Goal: Information Seeking & Learning: Learn about a topic

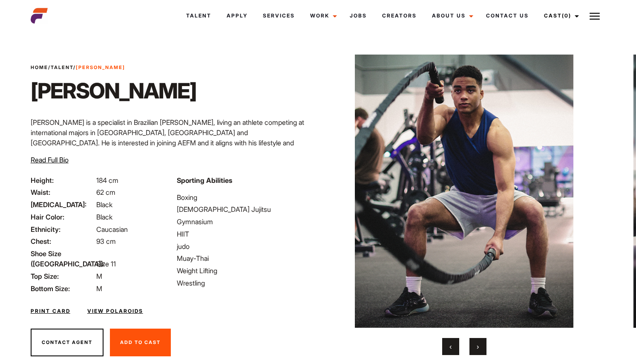
click at [476, 350] on button "›" at bounding box center [477, 346] width 17 height 17
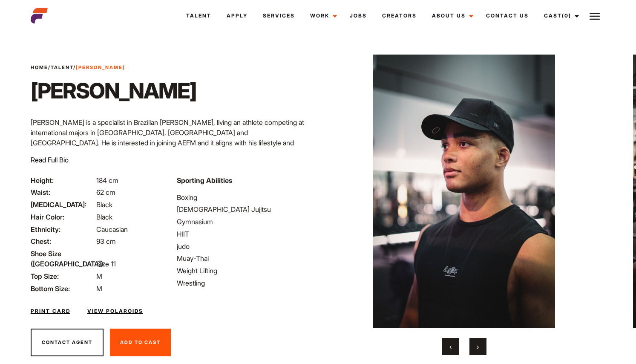
click at [481, 347] on button "›" at bounding box center [477, 346] width 17 height 17
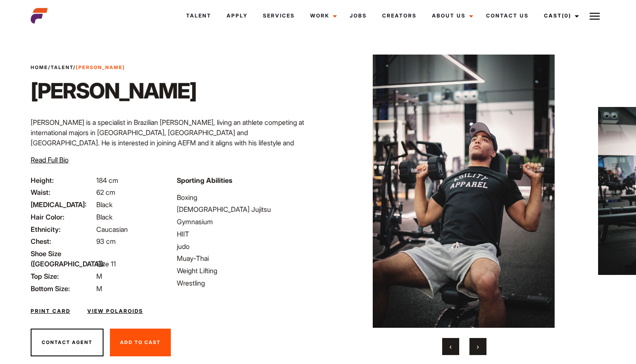
click at [481, 347] on button "›" at bounding box center [477, 346] width 17 height 17
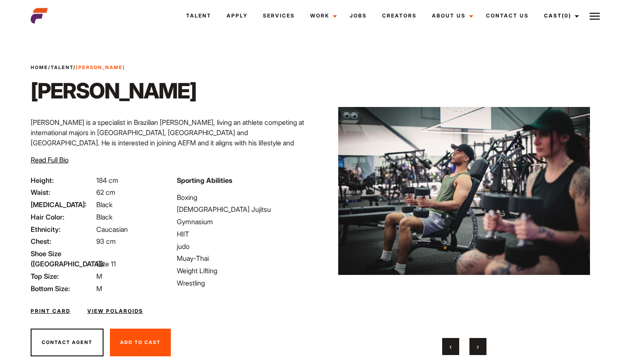
click at [481, 347] on button "›" at bounding box center [477, 346] width 17 height 17
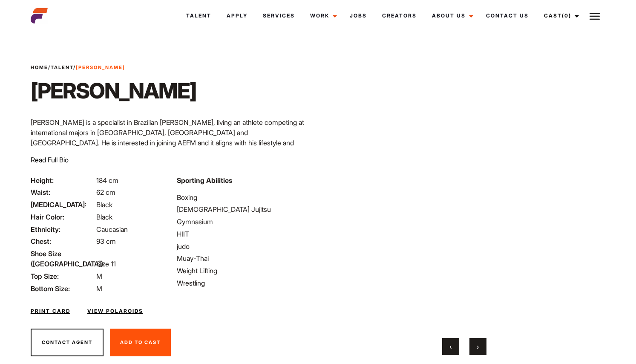
click at [481, 347] on button "›" at bounding box center [477, 346] width 17 height 17
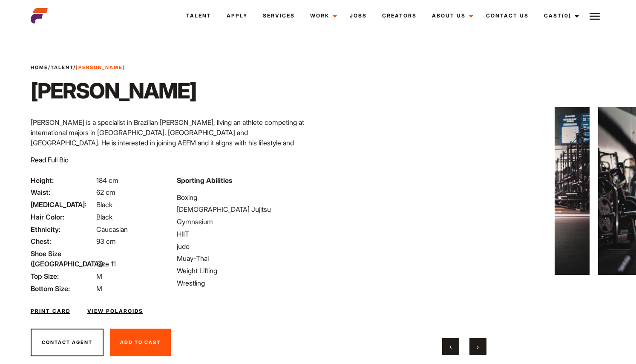
click at [481, 347] on button "›" at bounding box center [477, 346] width 17 height 17
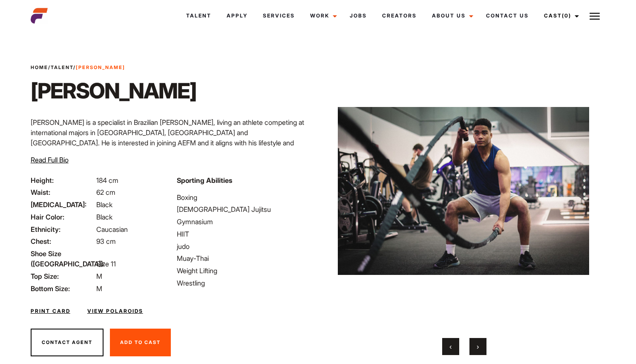
click at [481, 347] on button "›" at bounding box center [477, 346] width 17 height 17
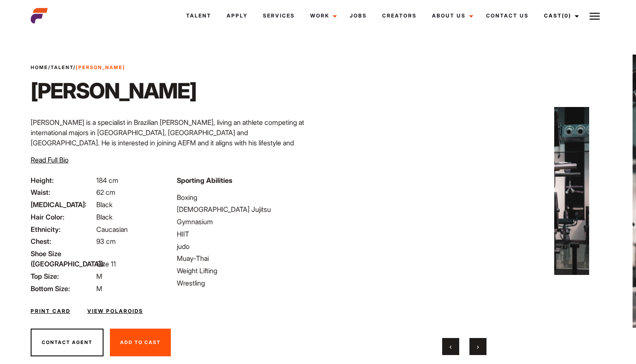
click at [481, 347] on button "›" at bounding box center [477, 346] width 17 height 17
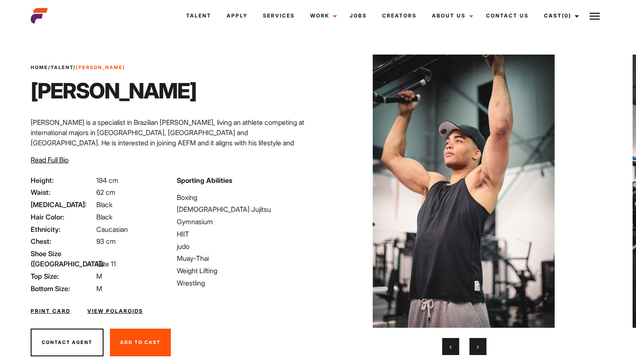
click at [481, 347] on button "›" at bounding box center [477, 346] width 17 height 17
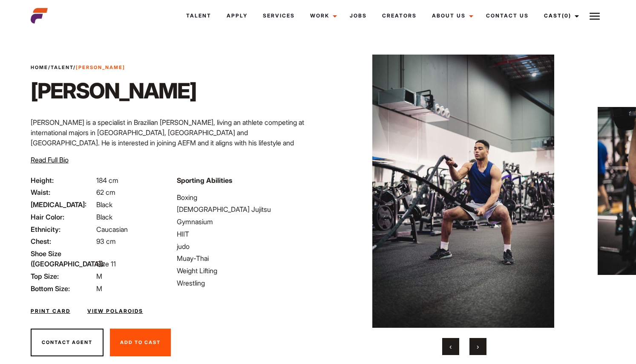
click at [481, 347] on button "›" at bounding box center [477, 346] width 17 height 17
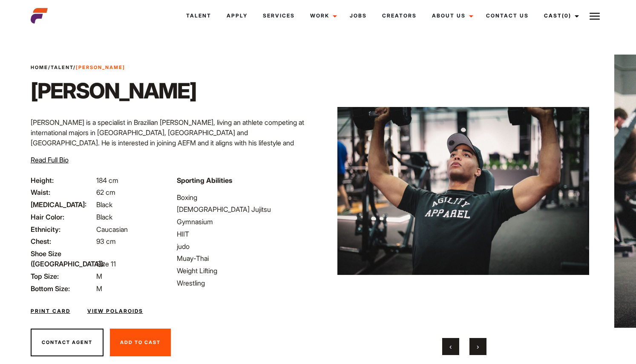
click at [481, 347] on button "›" at bounding box center [477, 346] width 17 height 17
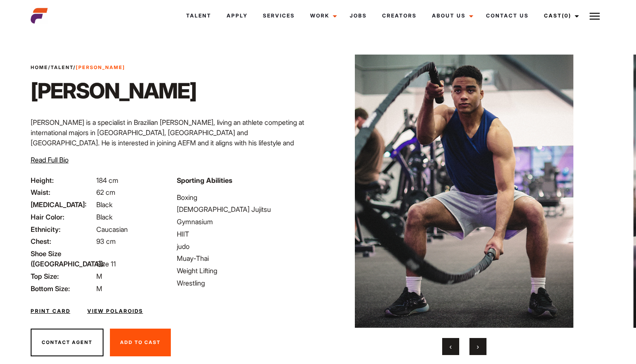
click at [481, 347] on button "›" at bounding box center [477, 346] width 17 height 17
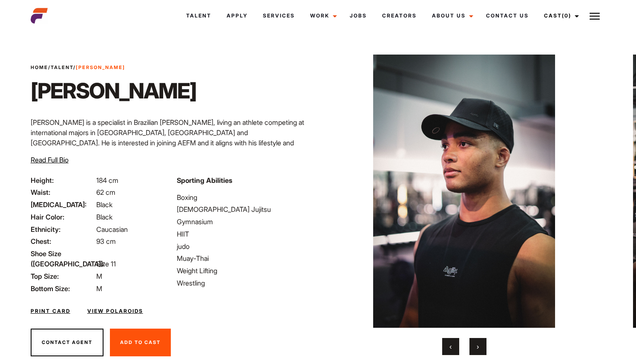
click at [481, 347] on button "›" at bounding box center [477, 346] width 17 height 17
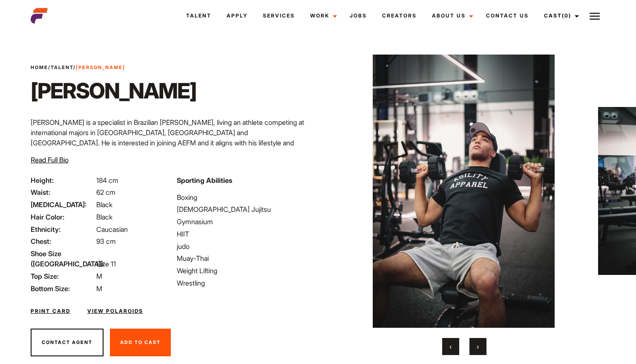
click at [481, 347] on button "›" at bounding box center [477, 346] width 17 height 17
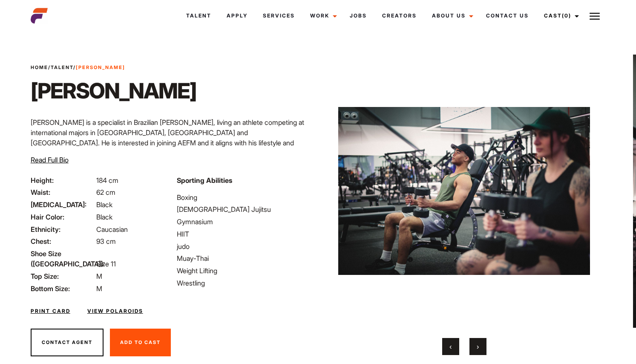
click at [481, 347] on button "›" at bounding box center [477, 346] width 17 height 17
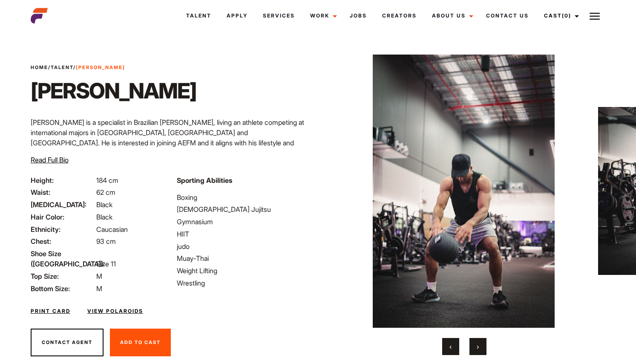
click at [481, 347] on button "›" at bounding box center [477, 346] width 17 height 17
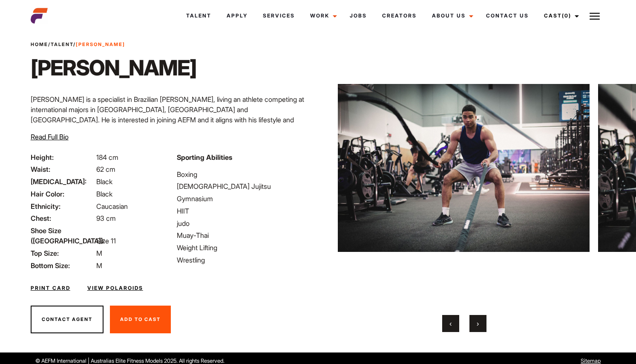
scroll to position [28, 0]
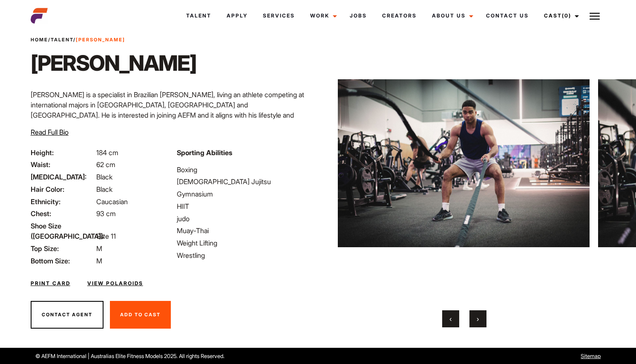
click at [454, 321] on button "‹" at bounding box center [450, 318] width 17 height 17
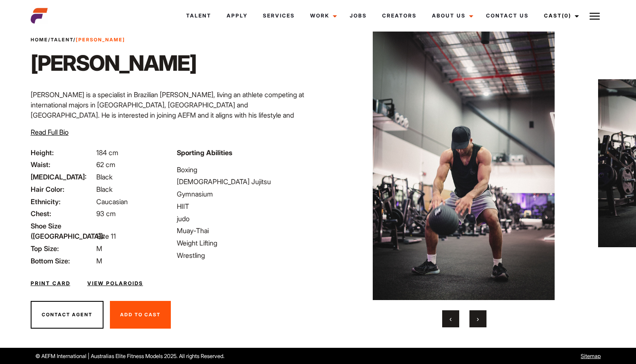
click at [482, 316] on button "›" at bounding box center [477, 318] width 17 height 17
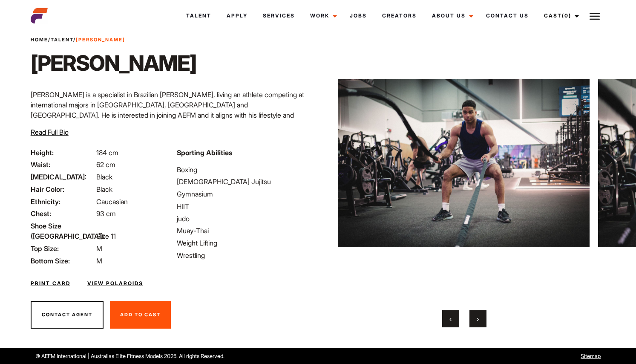
click at [482, 316] on button "›" at bounding box center [477, 318] width 17 height 17
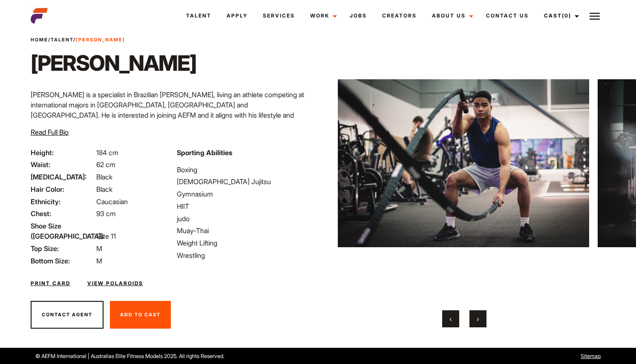
click at [482, 316] on button "›" at bounding box center [477, 318] width 17 height 17
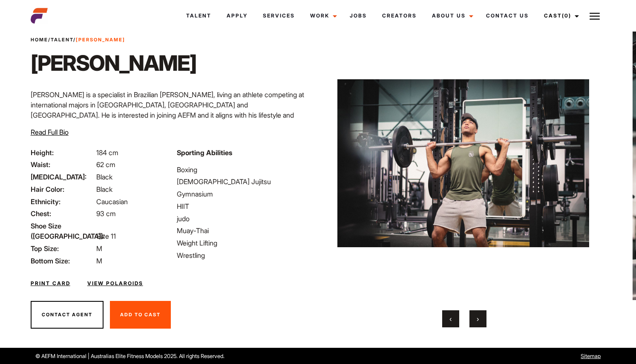
click at [64, 36] on span "Home / Talent / Nelson" at bounding box center [78, 39] width 95 height 7
click at [64, 37] on link "Talent" at bounding box center [62, 40] width 23 height 6
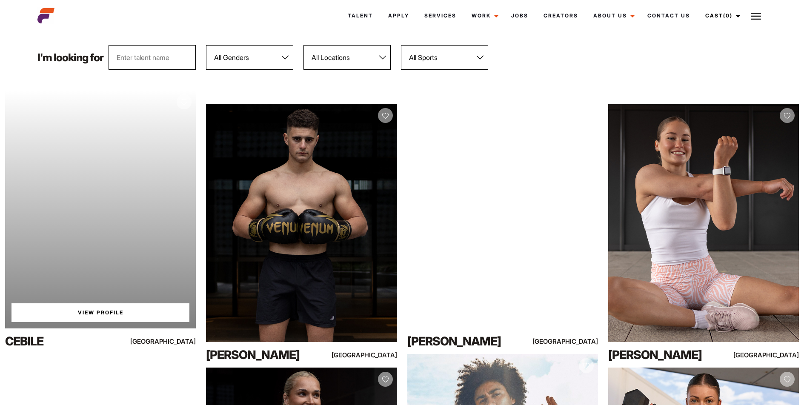
scroll to position [89, 0]
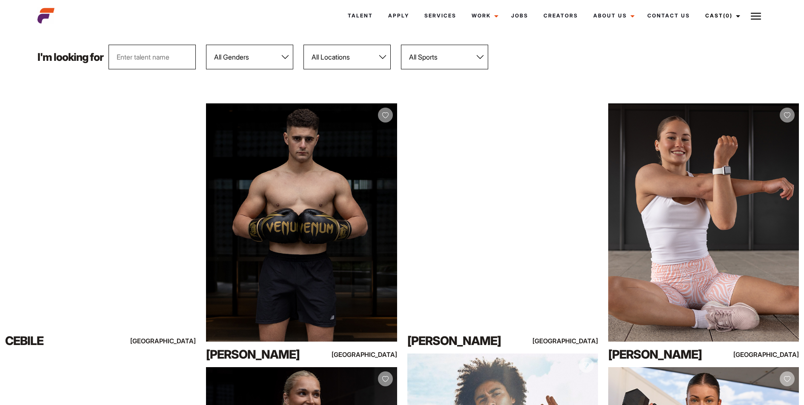
click at [443, 57] on select "All Sports 100 Meter Butterfly Acrobatics Aerial awareness Aerobics AFL Aflw Am…" at bounding box center [444, 57] width 87 height 25
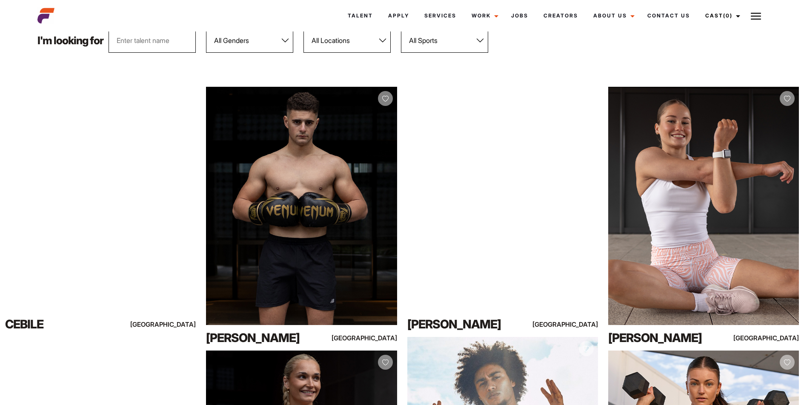
scroll to position [0, 0]
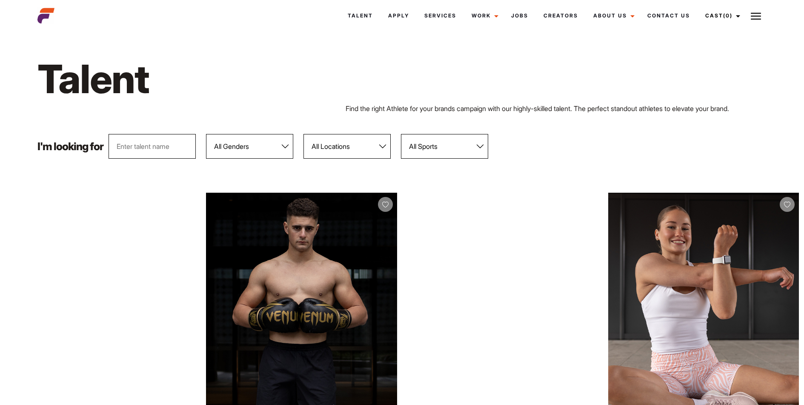
click at [259, 143] on select "All Genders Female Male" at bounding box center [249, 146] width 87 height 25
click at [356, 158] on select "All Locations Adelaide Brisbane Darwin Gold Coast Melbourne Perth Sunshine Coas…" at bounding box center [347, 146] width 87 height 25
select select "118"
click at [304, 134] on select "All Locations Adelaide Brisbane Darwin Gold Coast Melbourne Perth Sunshine Coas…" at bounding box center [347, 146] width 87 height 25
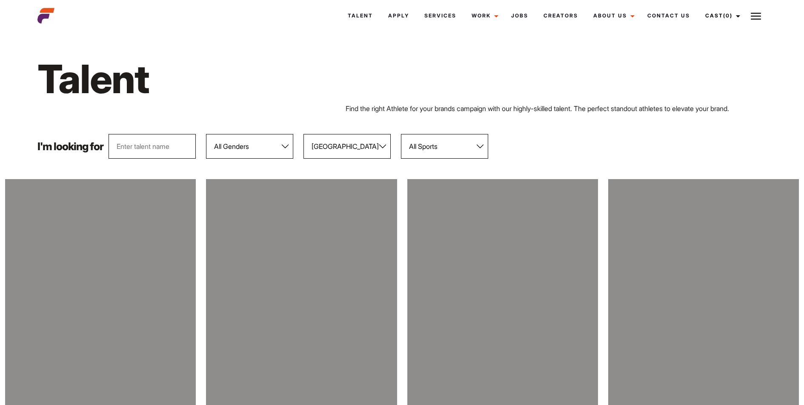
click at [470, 144] on select "All Sports 100 Meter Butterfly Acrobatics Aerial awareness Aerobics AFL Aflw Am…" at bounding box center [444, 146] width 87 height 25
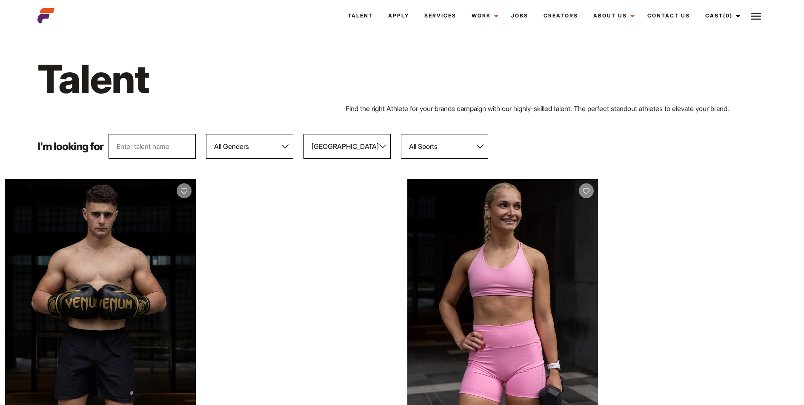
select select "63"
click at [402, 134] on select "All Sports 100 Meter Butterfly Acrobatics Aerial awareness Aerobics AFL Aflw Am…" at bounding box center [444, 146] width 87 height 25
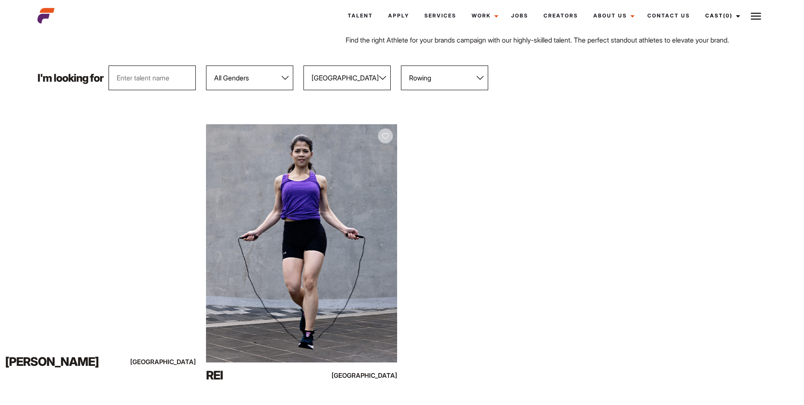
scroll to position [69, 0]
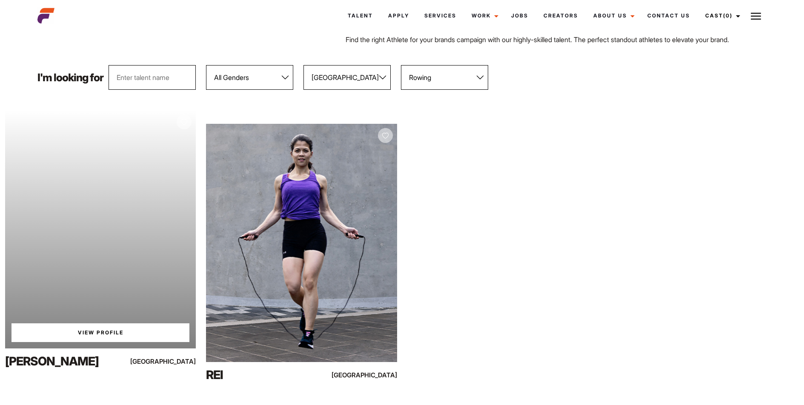
click at [124, 334] on link "View Profile" at bounding box center [100, 333] width 178 height 19
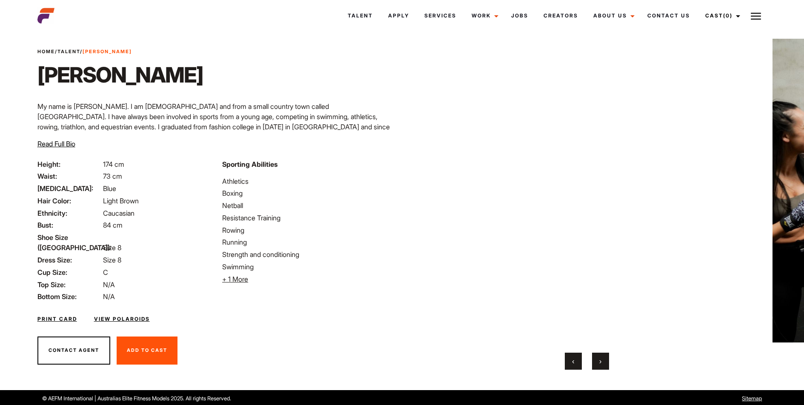
scroll to position [17, 0]
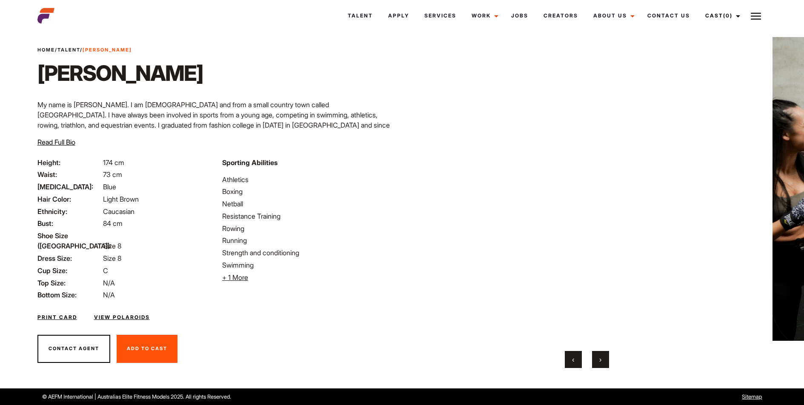
click at [606, 362] on button "›" at bounding box center [600, 359] width 17 height 17
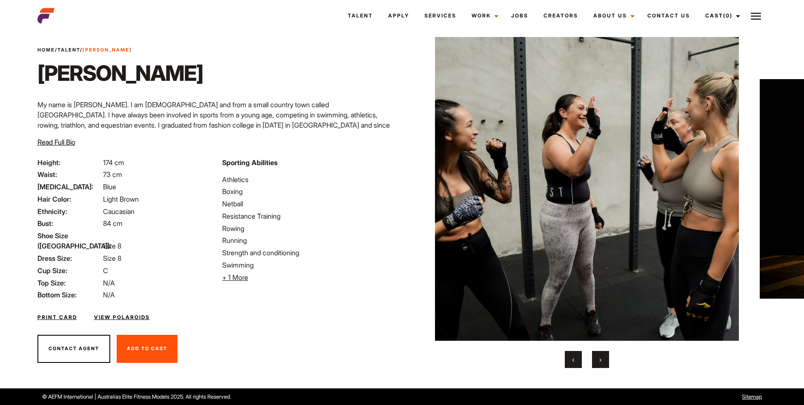
click at [606, 362] on button "›" at bounding box center [600, 359] width 17 height 17
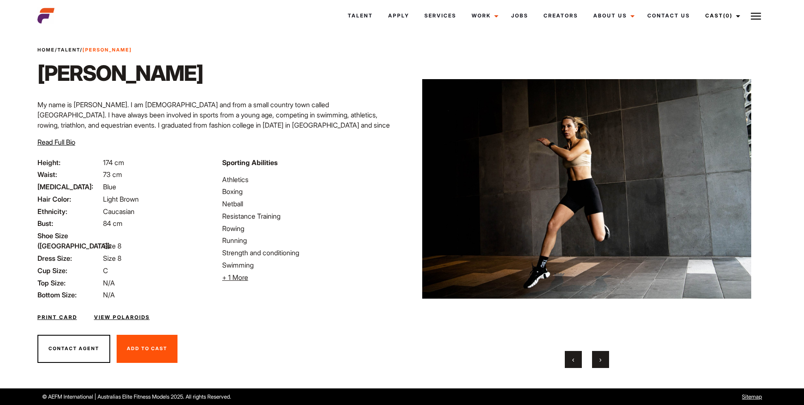
click at [606, 362] on button "›" at bounding box center [600, 359] width 17 height 17
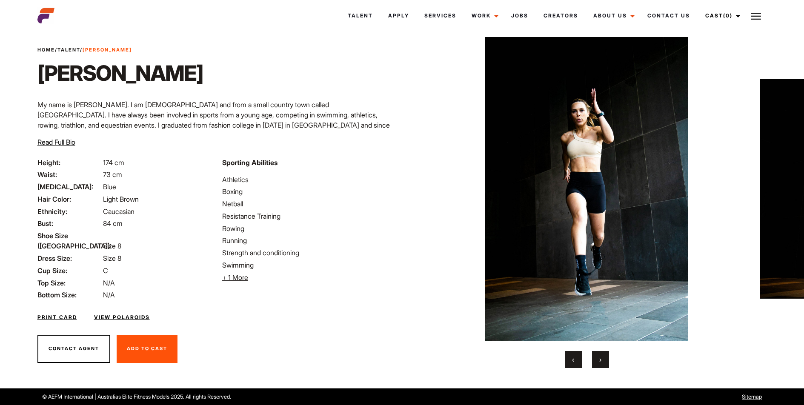
click at [606, 362] on button "›" at bounding box center [600, 359] width 17 height 17
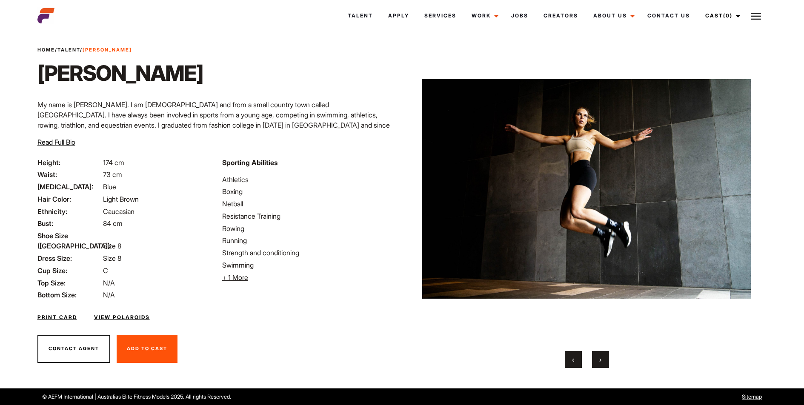
click at [606, 362] on button "›" at bounding box center [600, 359] width 17 height 17
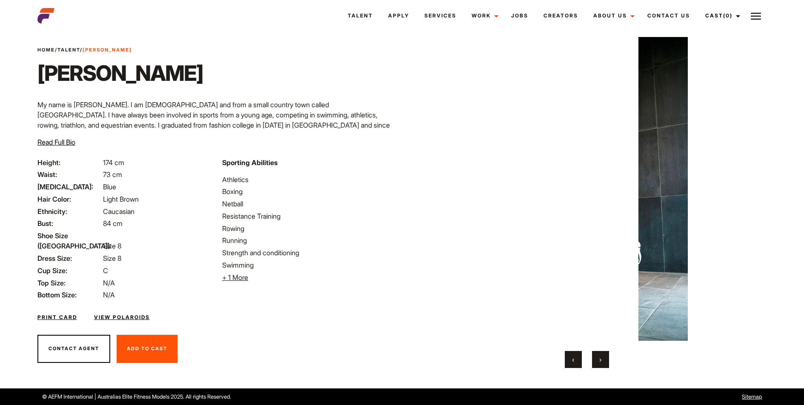
click at [606, 362] on button "›" at bounding box center [600, 359] width 17 height 17
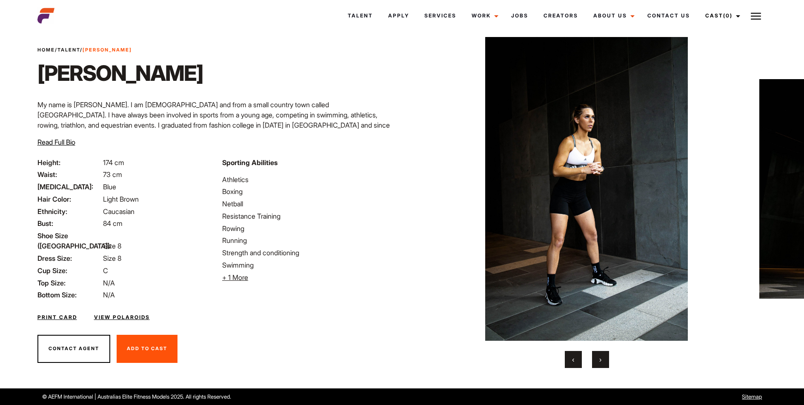
click at [606, 362] on button "›" at bounding box center [600, 359] width 17 height 17
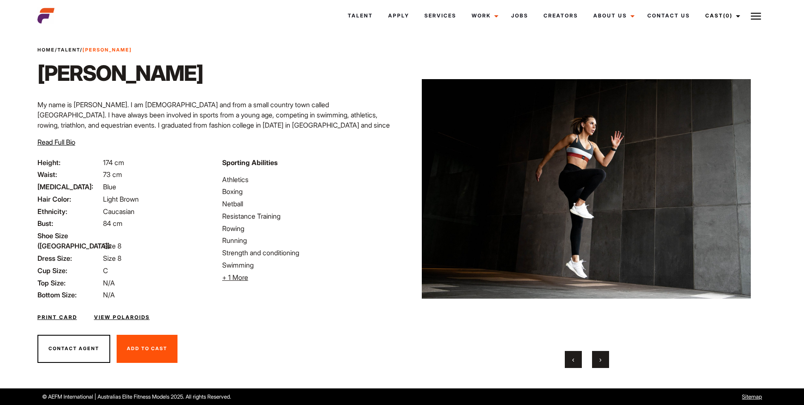
click at [606, 362] on button "›" at bounding box center [600, 359] width 17 height 17
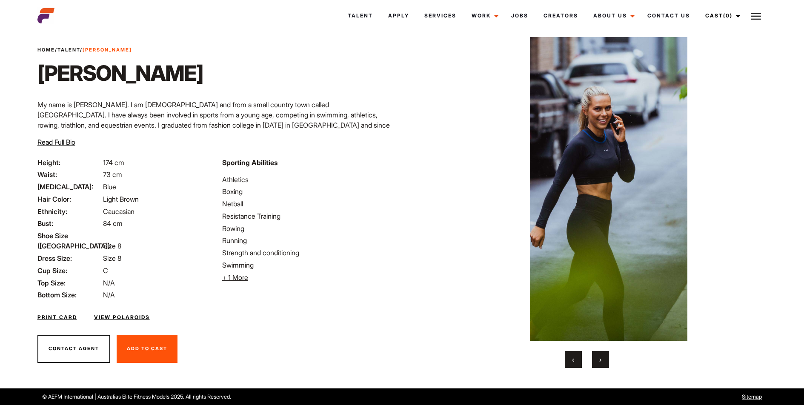
click at [606, 362] on button "›" at bounding box center [600, 359] width 17 height 17
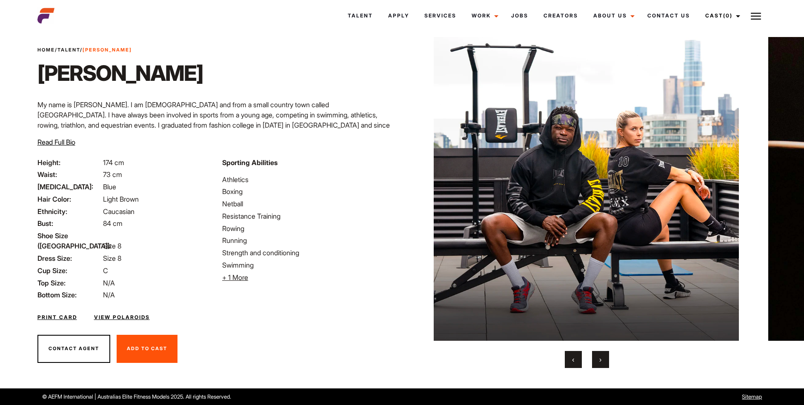
click at [606, 362] on button "›" at bounding box center [600, 359] width 17 height 17
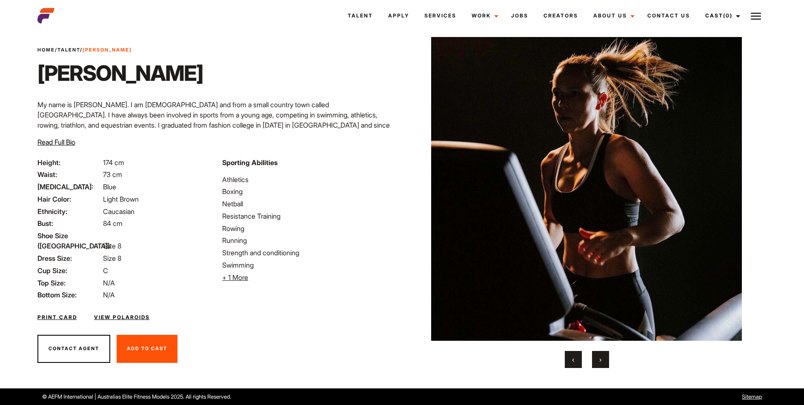
click at [606, 362] on button "›" at bounding box center [600, 359] width 17 height 17
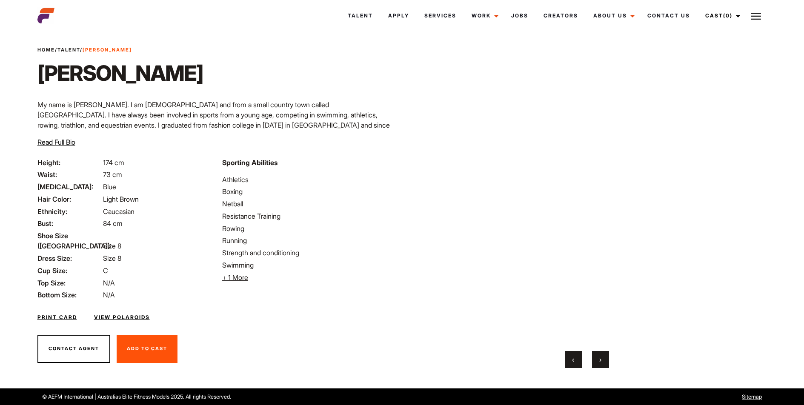
click at [603, 362] on button "›" at bounding box center [600, 359] width 17 height 17
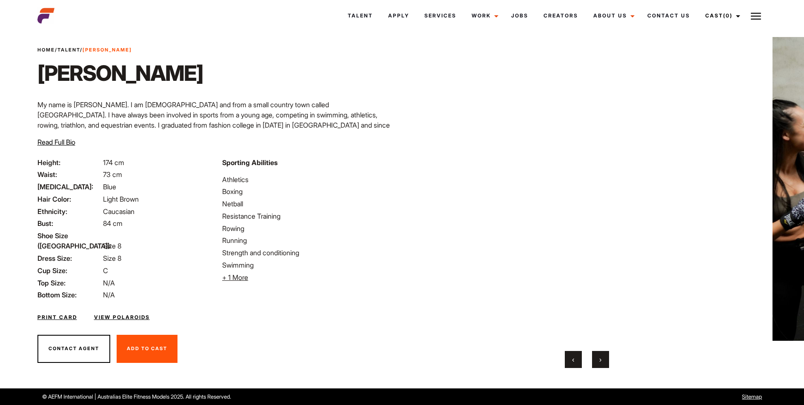
click at [603, 362] on button "›" at bounding box center [600, 359] width 17 height 17
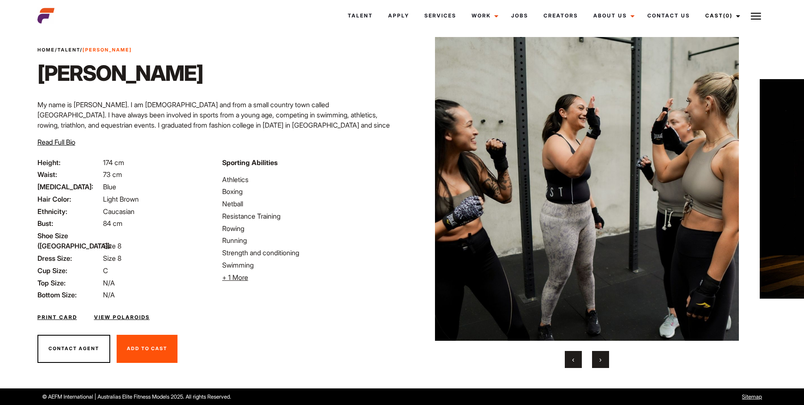
click at [72, 49] on link "Talent" at bounding box center [68, 50] width 23 height 6
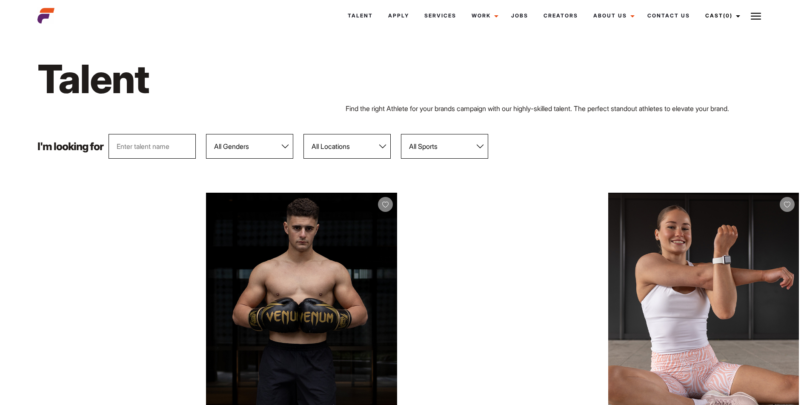
click at [456, 149] on select "All Sports 100 Meter Butterfly Acrobatics Aerial awareness Aerobics AFL Aflw Am…" at bounding box center [444, 146] width 87 height 25
click at [375, 157] on select "All Locations [GEOGRAPHIC_DATA] [GEOGRAPHIC_DATA] [GEOGRAPHIC_DATA] [GEOGRAPHIC…" at bounding box center [347, 146] width 87 height 25
select select "118"
click at [304, 134] on select "All Locations [GEOGRAPHIC_DATA] [GEOGRAPHIC_DATA] [GEOGRAPHIC_DATA] [GEOGRAPHIC…" at bounding box center [347, 146] width 87 height 25
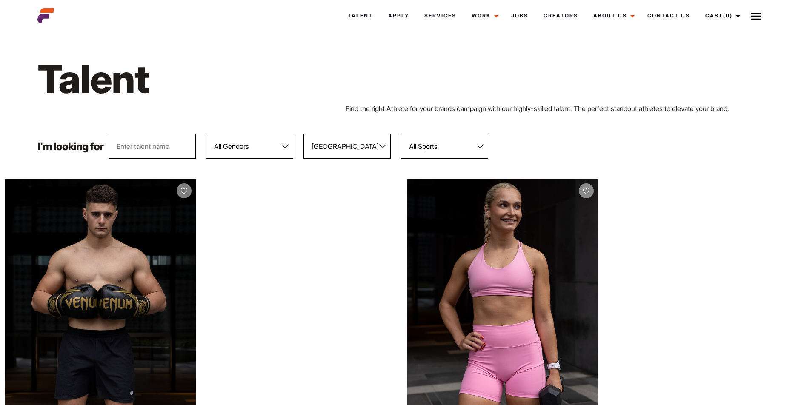
click at [278, 89] on h1 "Talent" at bounding box center [248, 79] width 422 height 49
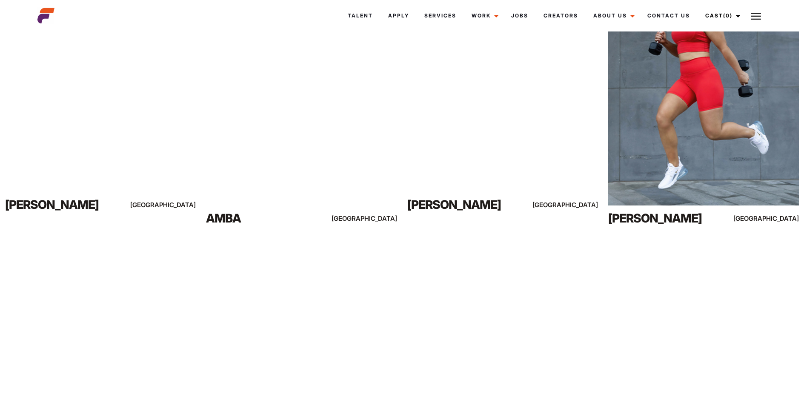
scroll to position [3426, 0]
